Goal: Task Accomplishment & Management: Manage account settings

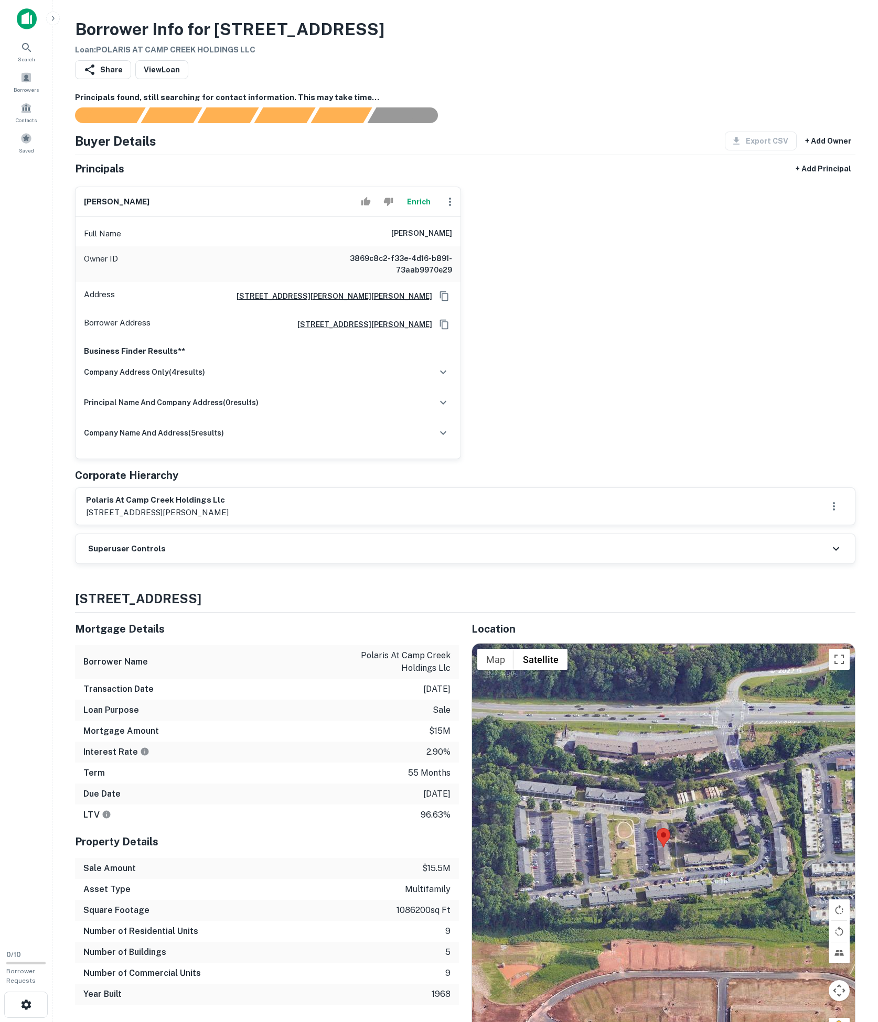
click at [183, 564] on div "Superuser Controls" at bounding box center [464, 548] width 779 height 29
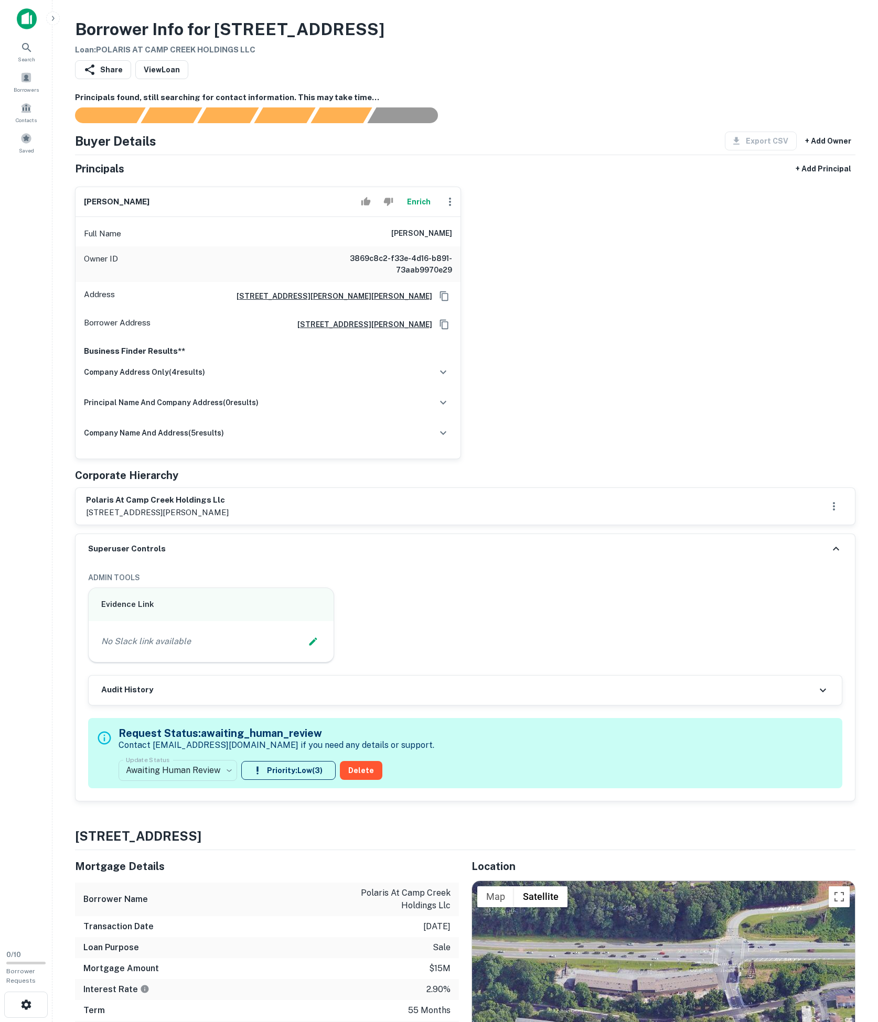
scroll to position [193, 0]
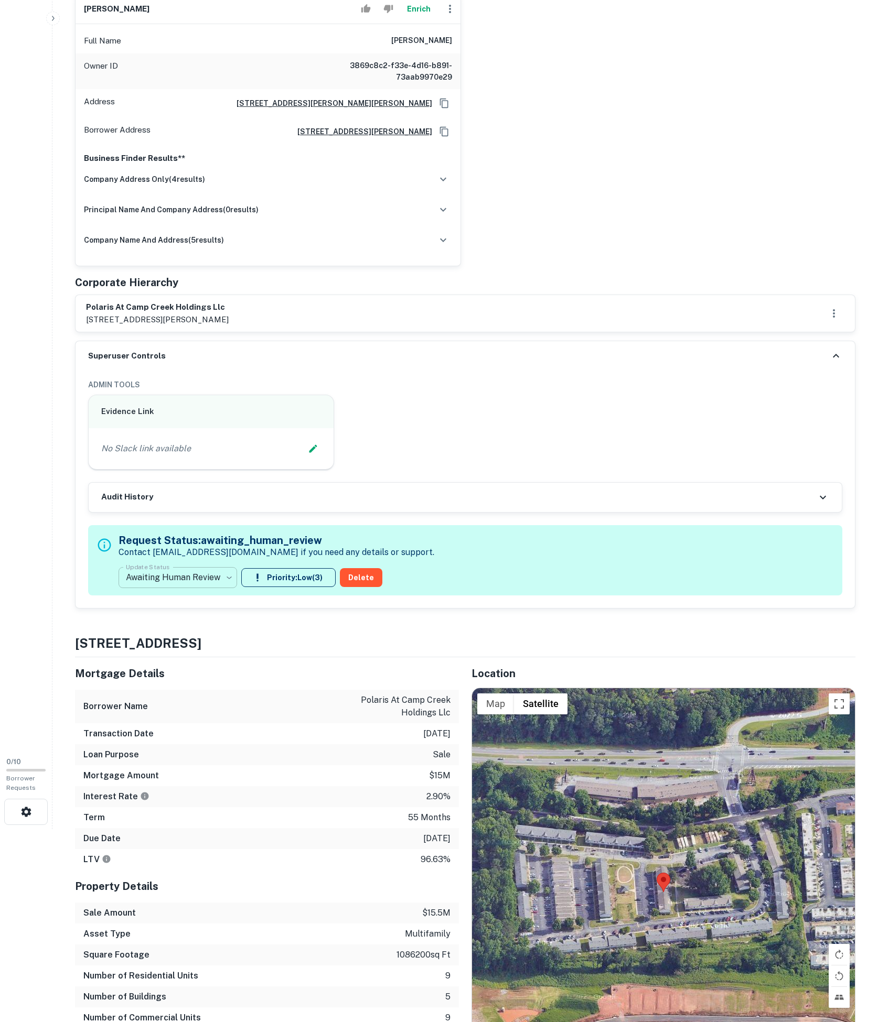
click at [190, 727] on body "Search Borrowers Contacts Saved 0 / 10 Borrower Requests Borrower Info for [STR…" at bounding box center [439, 318] width 878 height 1022
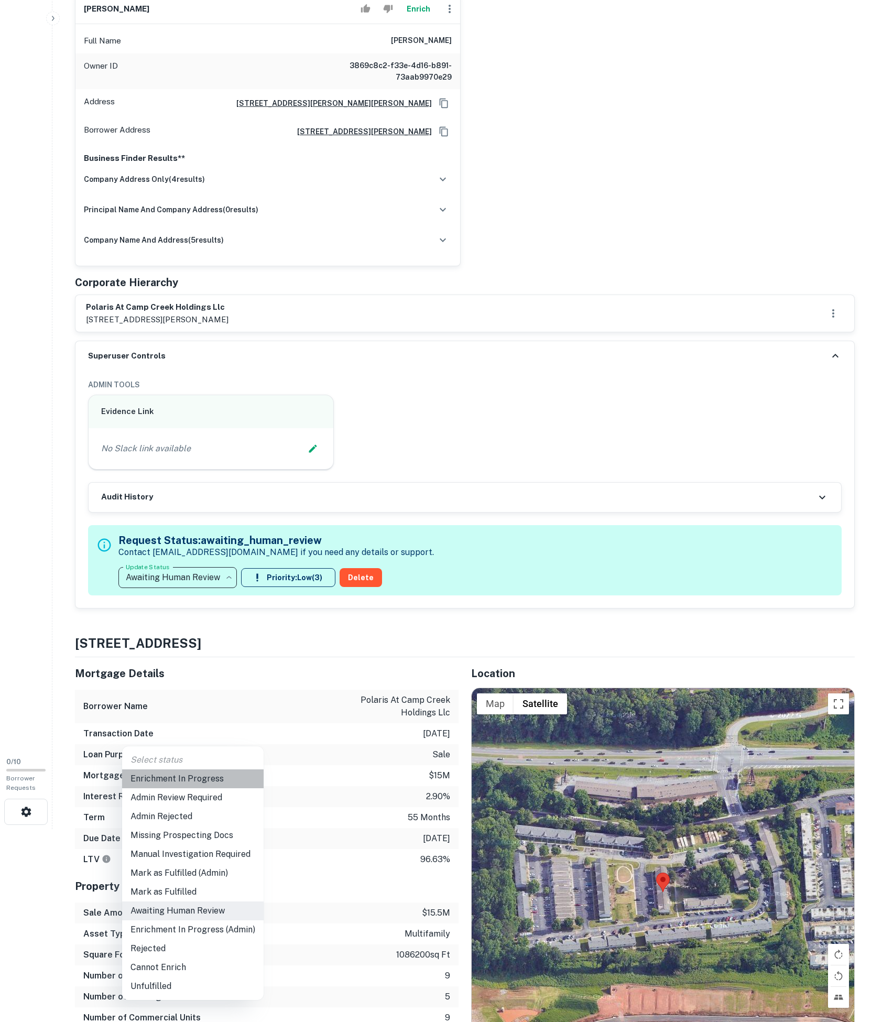
click at [180, 787] on li "Enrichment In Progress" at bounding box center [193, 779] width 142 height 19
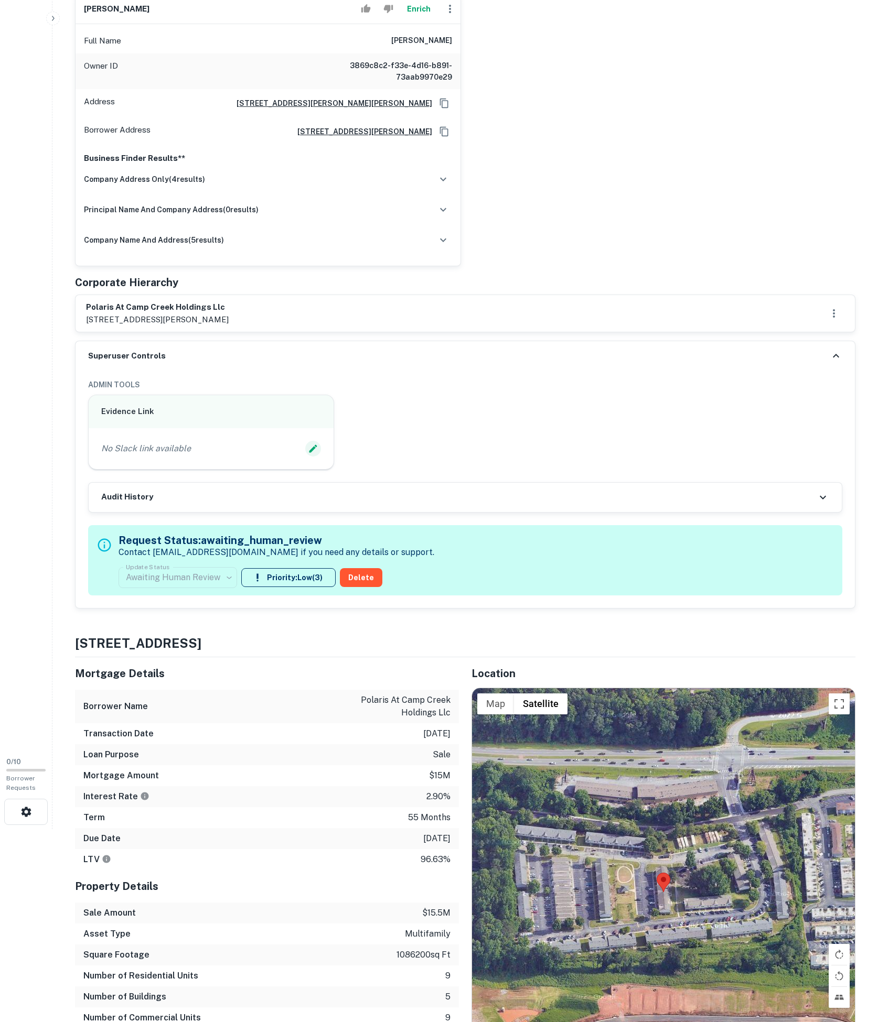
click at [308, 454] on icon "Edit Slack Link" at bounding box center [313, 449] width 10 height 10
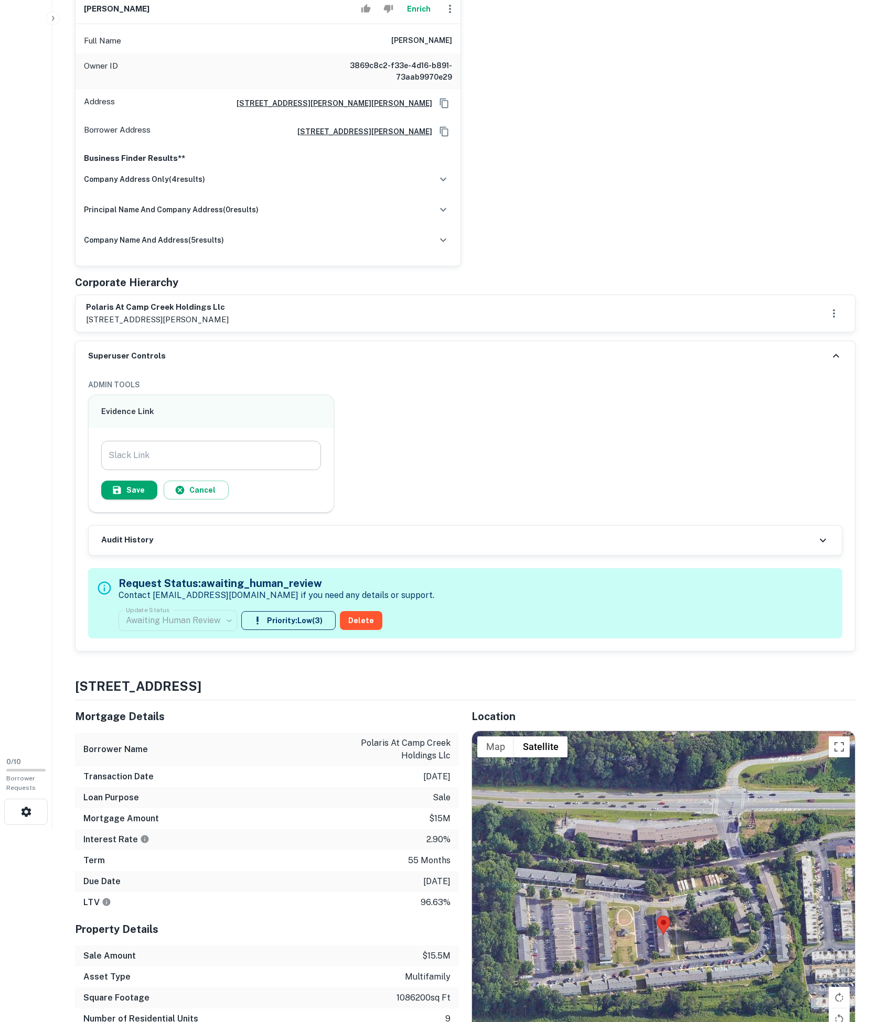
click at [268, 470] on input "Slack Link" at bounding box center [211, 455] width 220 height 29
paste input "**********"
type input "**********"
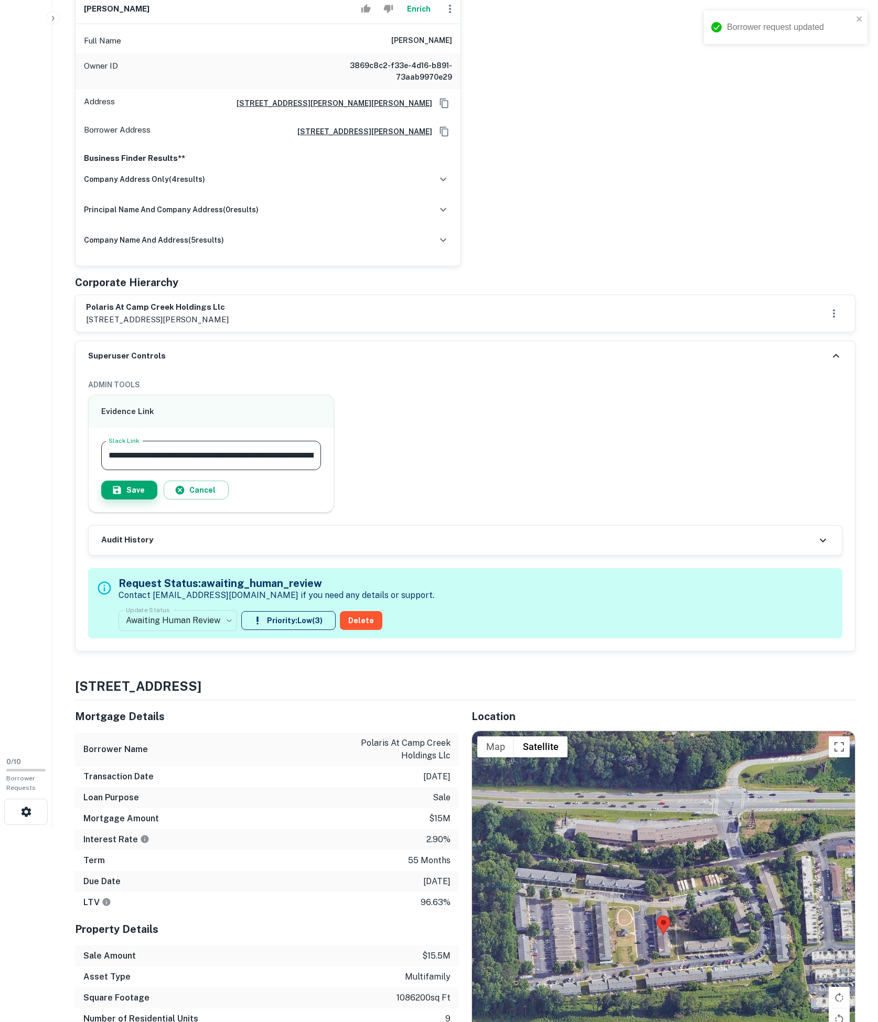
click at [157, 500] on button "Save" at bounding box center [129, 490] width 56 height 19
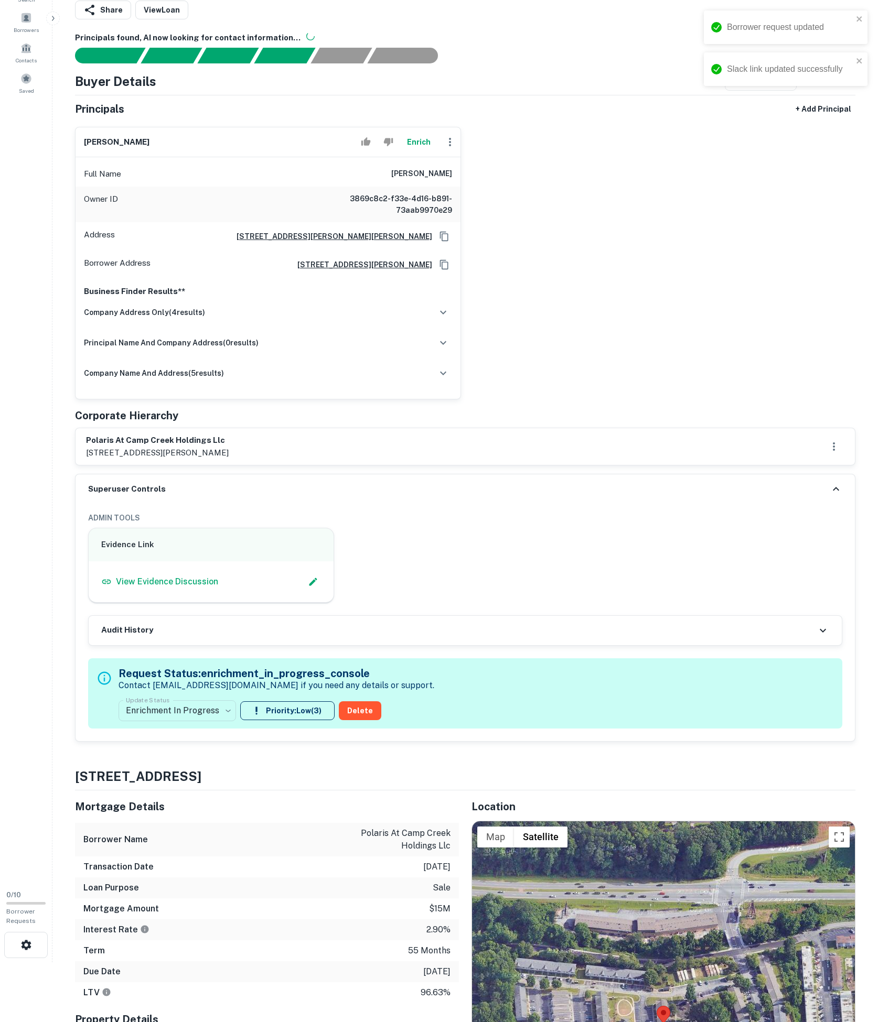
scroll to position [114, 0]
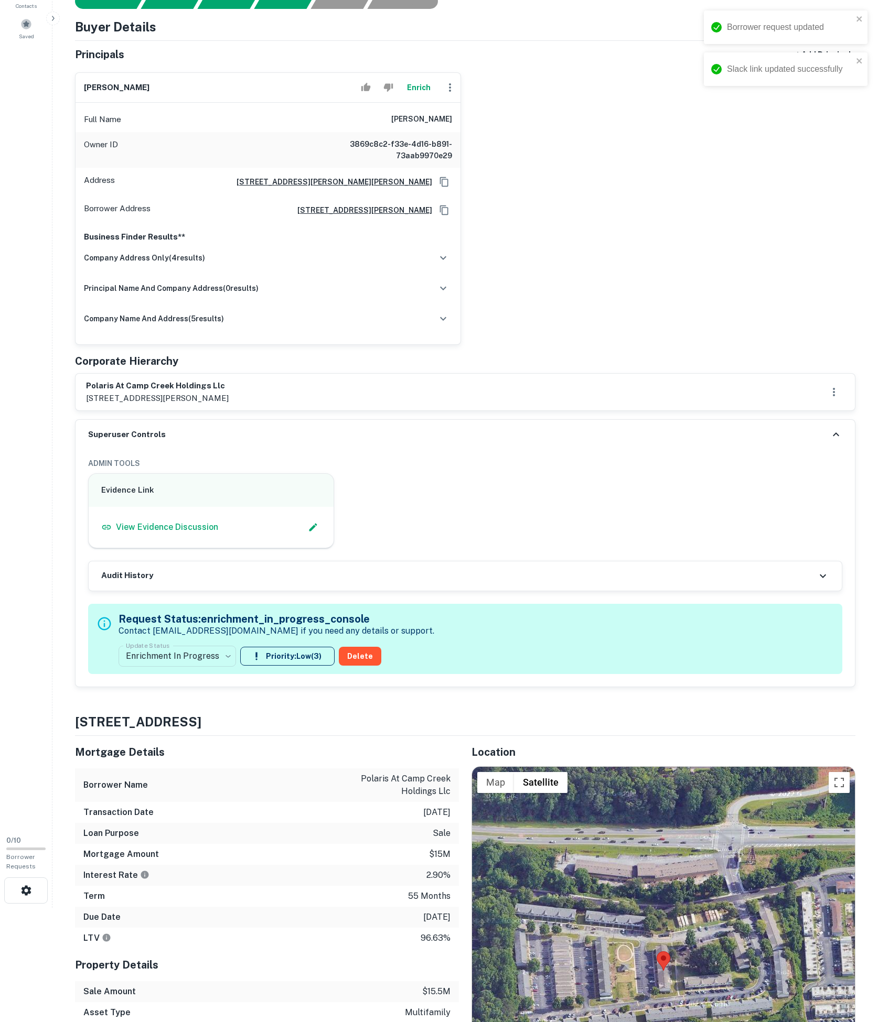
click at [833, 441] on icon at bounding box center [835, 434] width 13 height 13
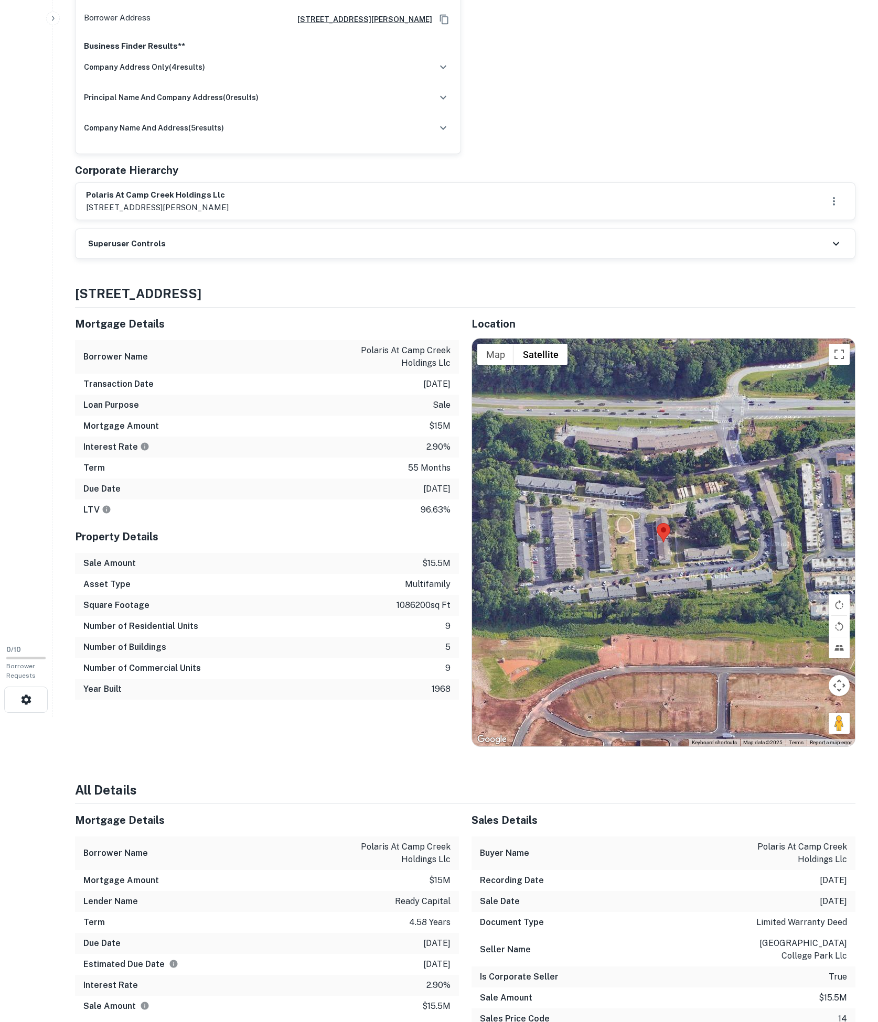
scroll to position [0, 0]
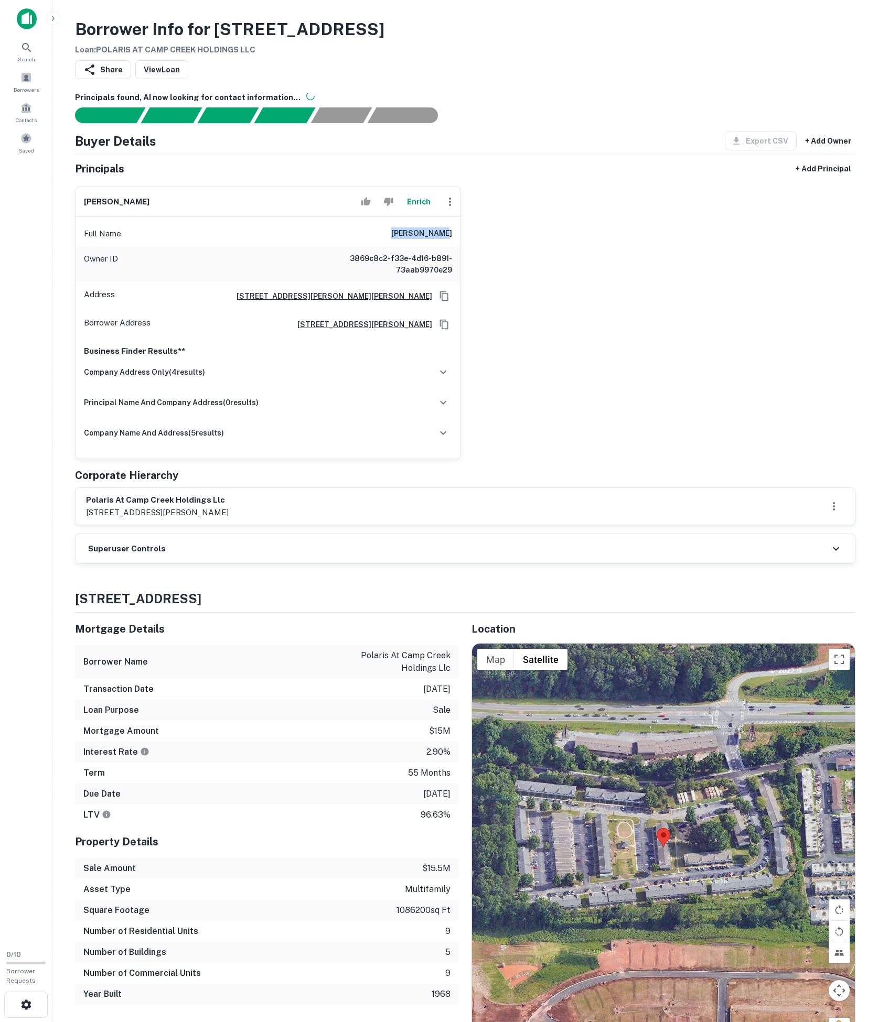
click at [523, 274] on div "[PERSON_NAME] Enrich Full Name [PERSON_NAME] Owner ID 3869c8c2-f33e-4d16-b891-7…" at bounding box center [461, 318] width 788 height 281
copy h6 "[PERSON_NAME]"
click at [436, 332] on button "Copy Address" at bounding box center [444, 325] width 16 height 16
click at [141, 564] on div "Superuser Controls" at bounding box center [464, 548] width 779 height 29
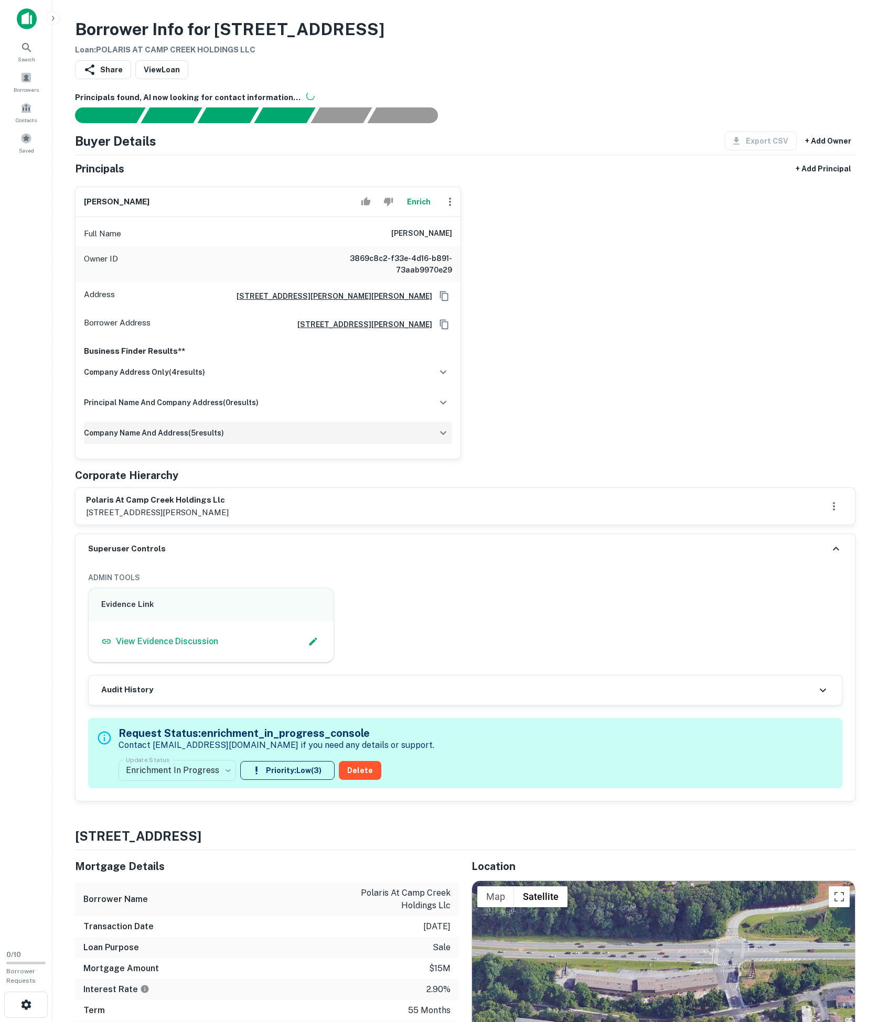
click at [176, 439] on h6 "company name and address ( 5 results)" at bounding box center [154, 433] width 140 height 12
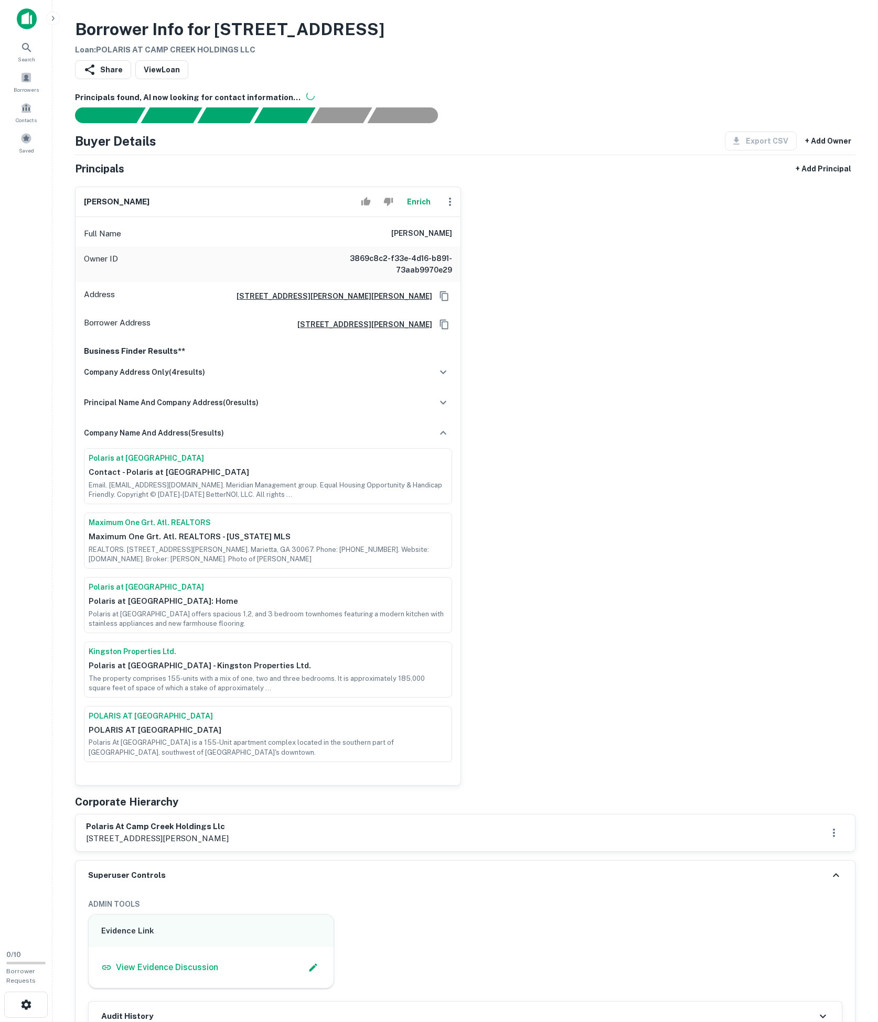
click at [125, 608] on p "Polaris at [GEOGRAPHIC_DATA]: Home" at bounding box center [268, 601] width 359 height 13
click at [134, 593] on link "Polaris at [GEOGRAPHIC_DATA]" at bounding box center [268, 587] width 359 height 11
click at [364, 246] on div "Full Name [PERSON_NAME]" at bounding box center [267, 233] width 385 height 25
click at [418, 240] on h6 "[PERSON_NAME]" at bounding box center [421, 234] width 61 height 13
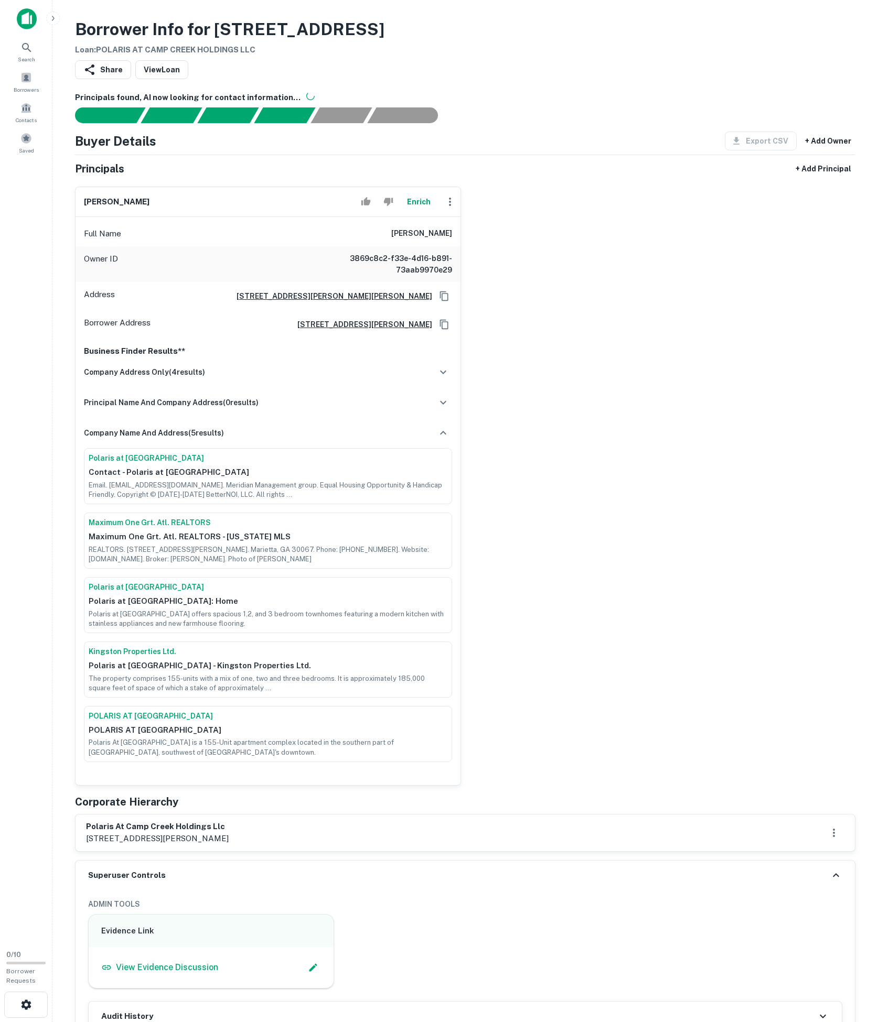
click at [423, 240] on h6 "[PERSON_NAME]" at bounding box center [421, 234] width 61 height 13
copy h6 "remenar"
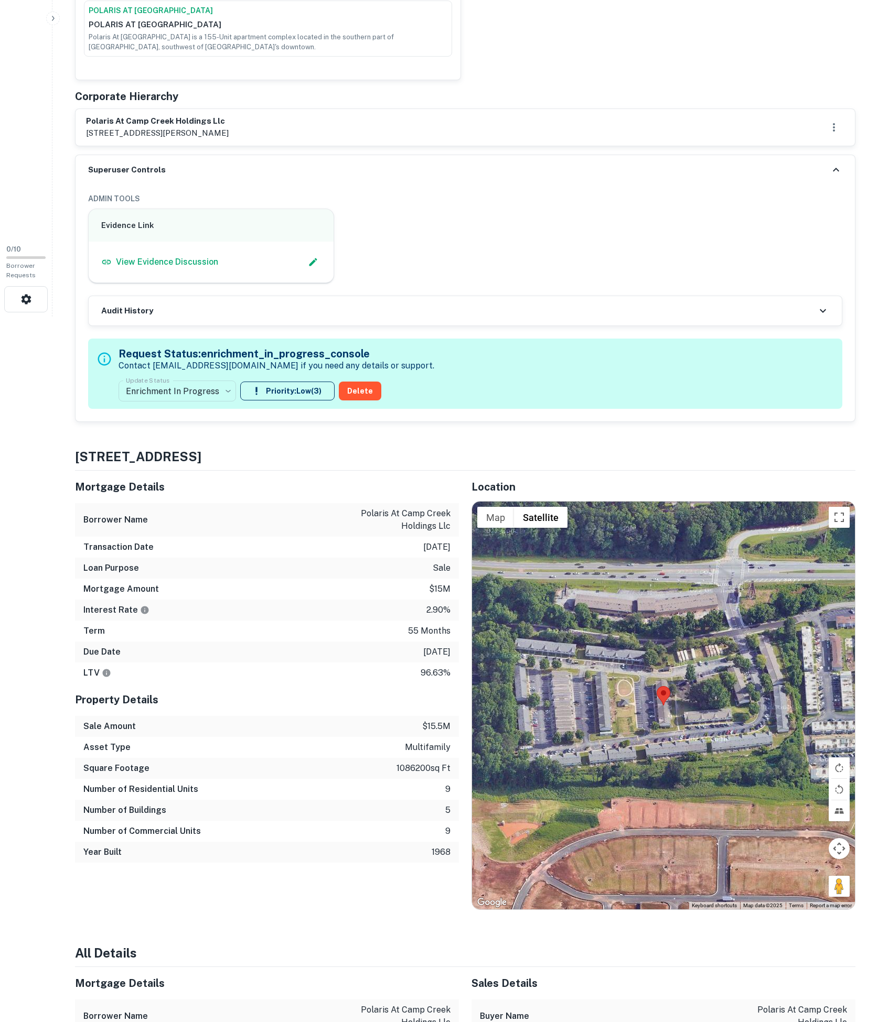
scroll to position [987, 0]
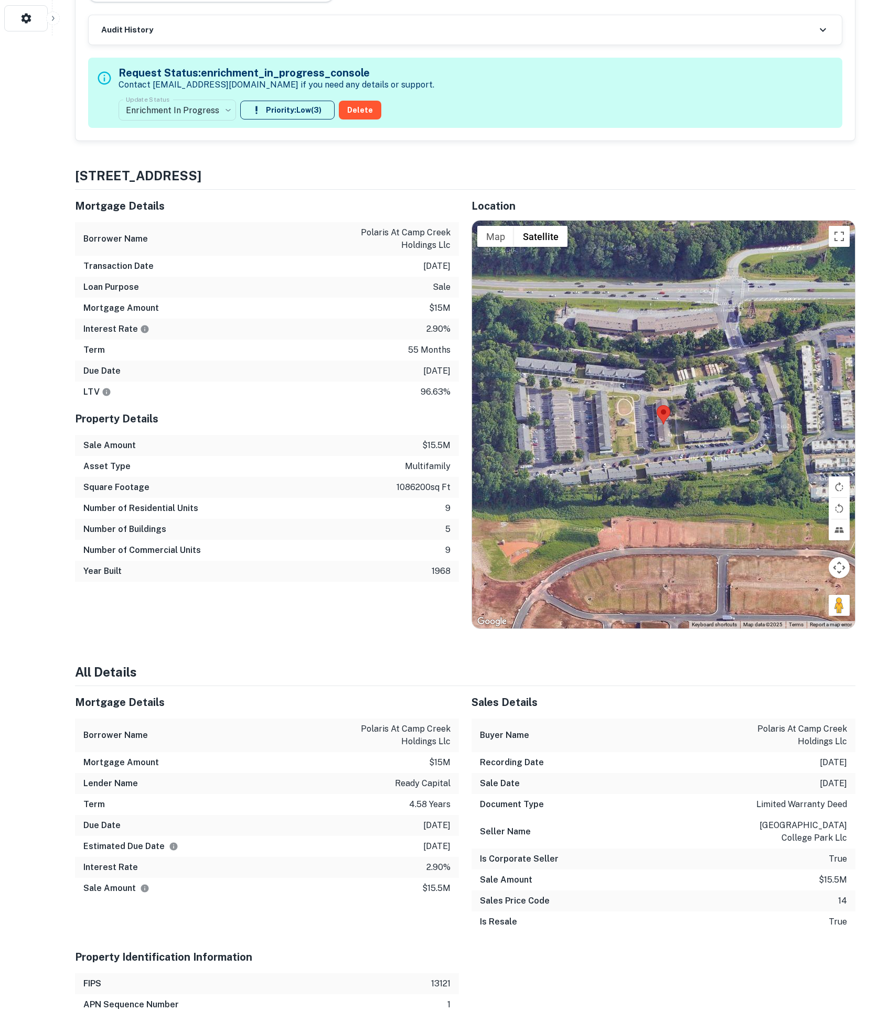
click at [236, 141] on div "**********" at bounding box center [464, 22] width 779 height 237
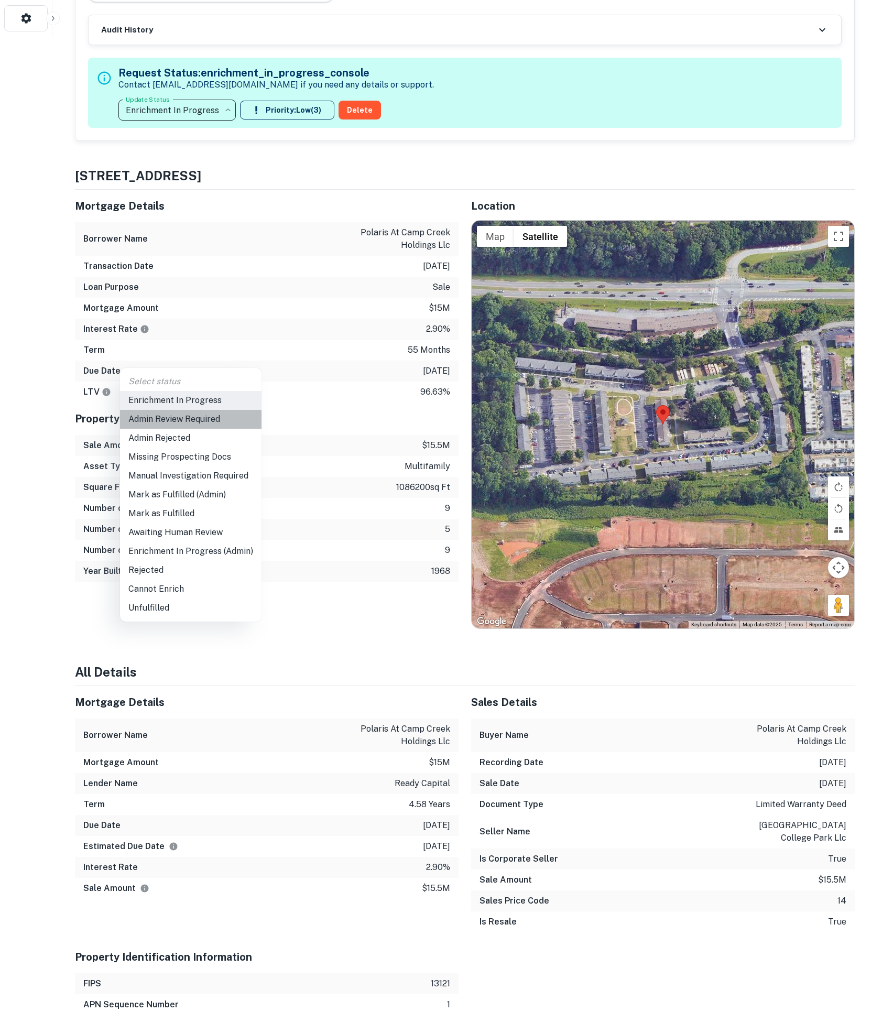
click at [211, 416] on li "Admin Review Required" at bounding box center [191, 419] width 142 height 19
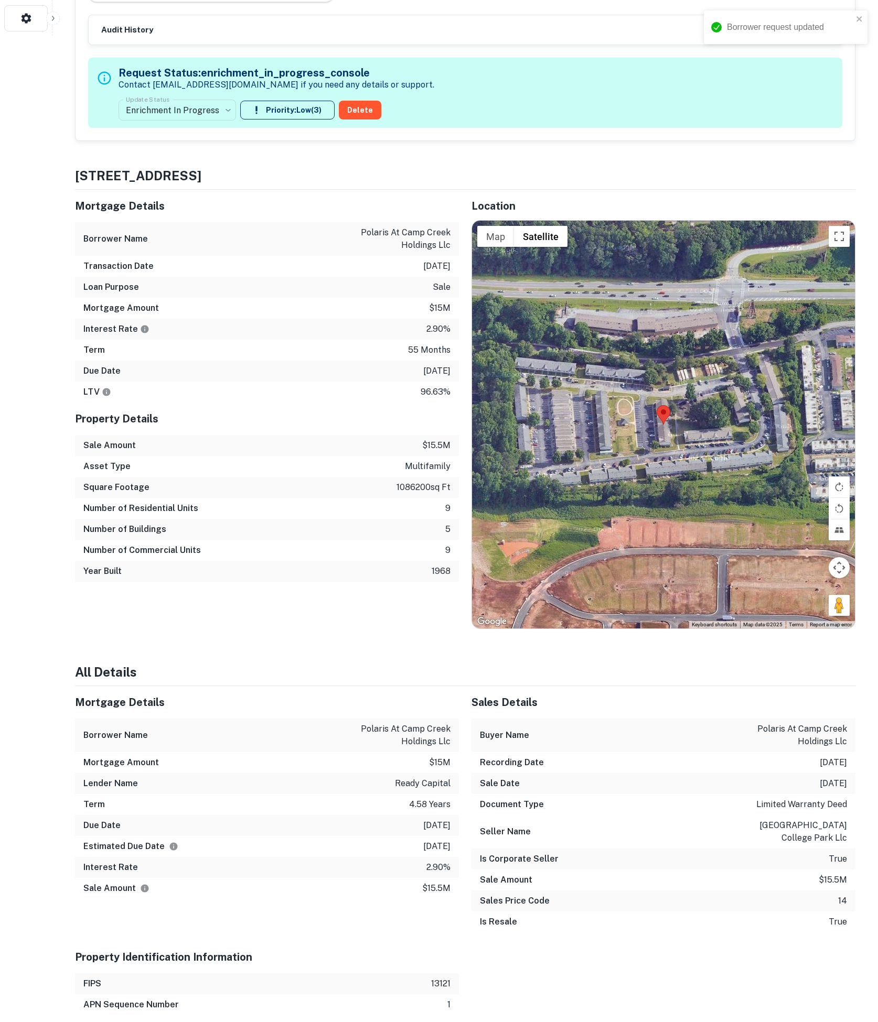
type input "**********"
